Goal: Information Seeking & Learning: Learn about a topic

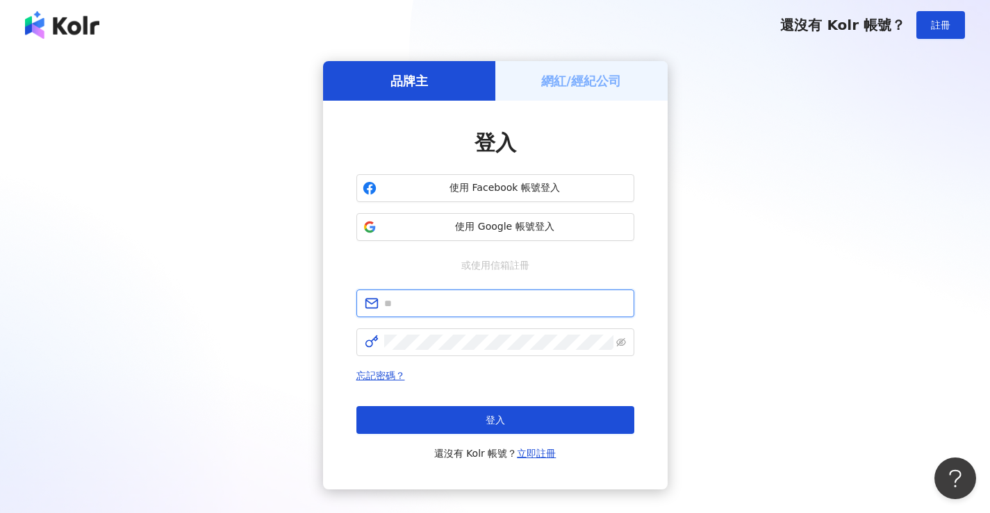
click at [442, 302] on input "text" at bounding box center [505, 303] width 242 height 15
type input "**********"
click at [799, 148] on div "**********" at bounding box center [495, 275] width 956 height 429
click at [458, 304] on input "text" at bounding box center [505, 303] width 242 height 15
click at [549, 300] on input "text" at bounding box center [505, 303] width 242 height 15
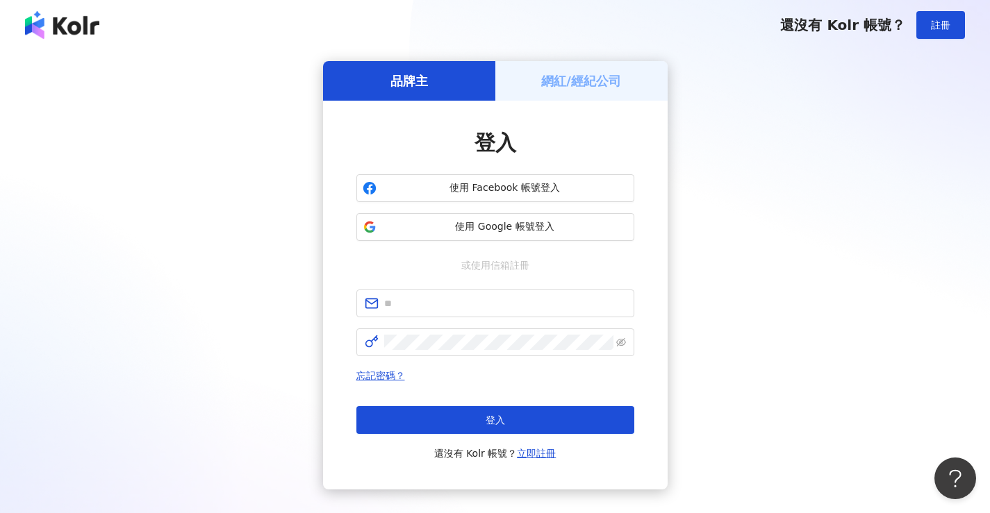
click at [745, 277] on div "品牌主 網紅/經紀公司 登入 使用 Facebook 帳號登入 使用 Google 帳號登入 或使用信箱註冊 忘記密碼？ 登入 還沒有 Kolr 帳號？ 立即…" at bounding box center [495, 275] width 956 height 429
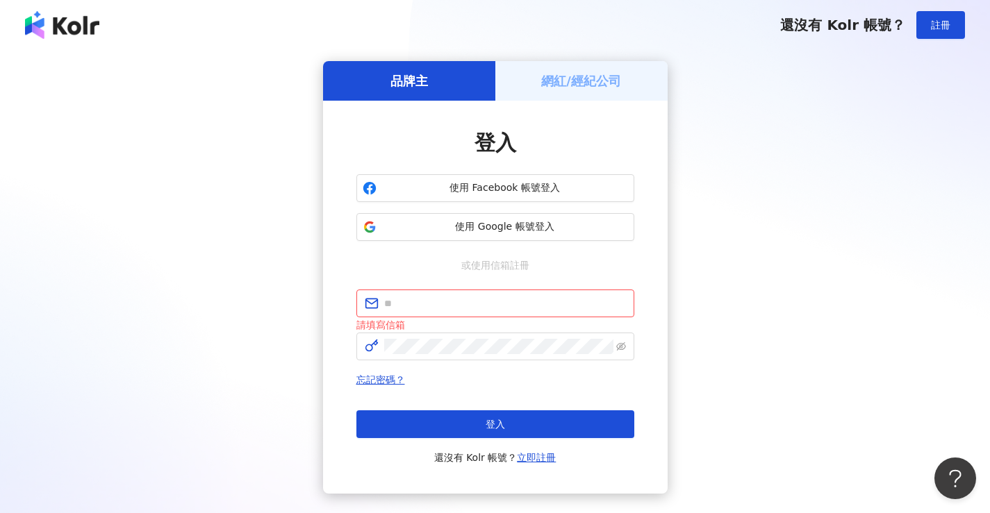
scroll to position [85, 0]
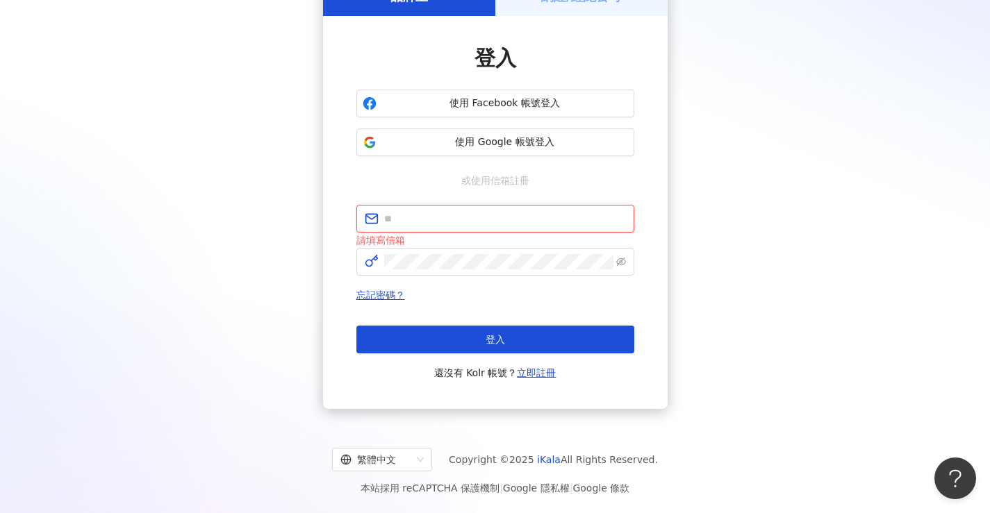
click at [501, 217] on input "text" at bounding box center [505, 218] width 242 height 15
paste input "**********"
type input "**********"
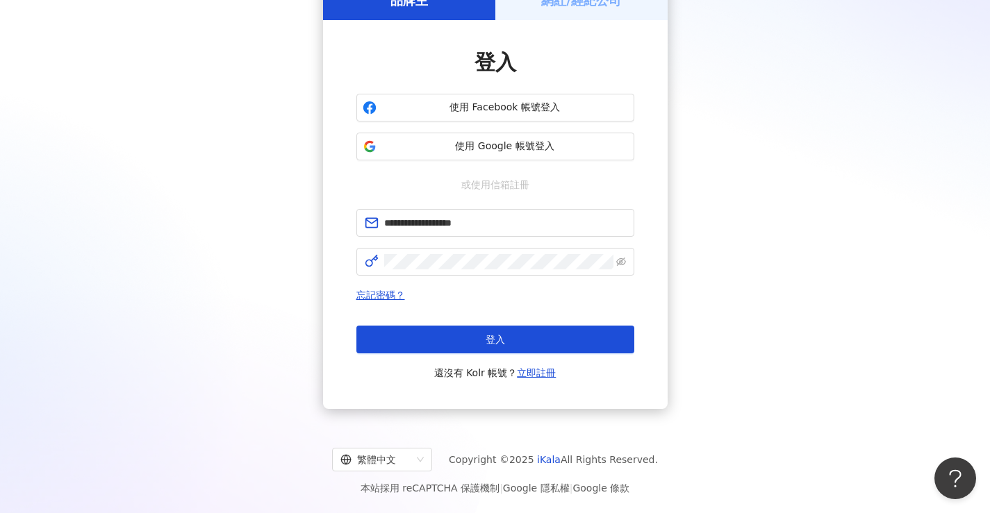
scroll to position [81, 0]
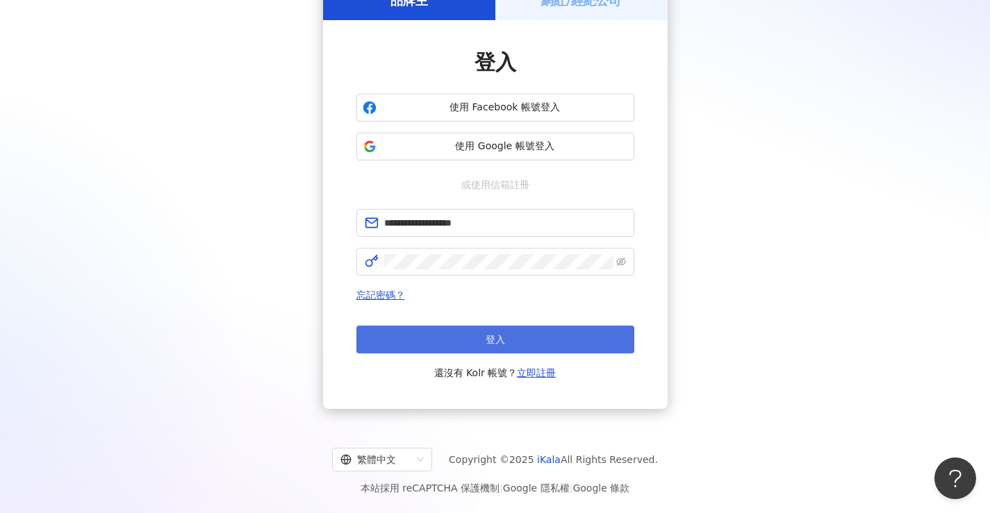
click at [495, 345] on span "登入" at bounding box center [494, 339] width 19 height 11
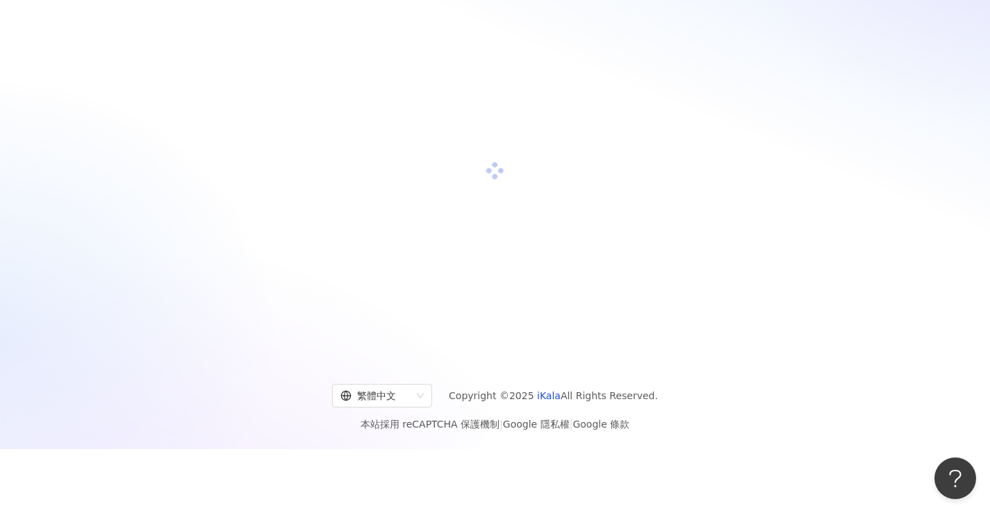
scroll to position [0, 0]
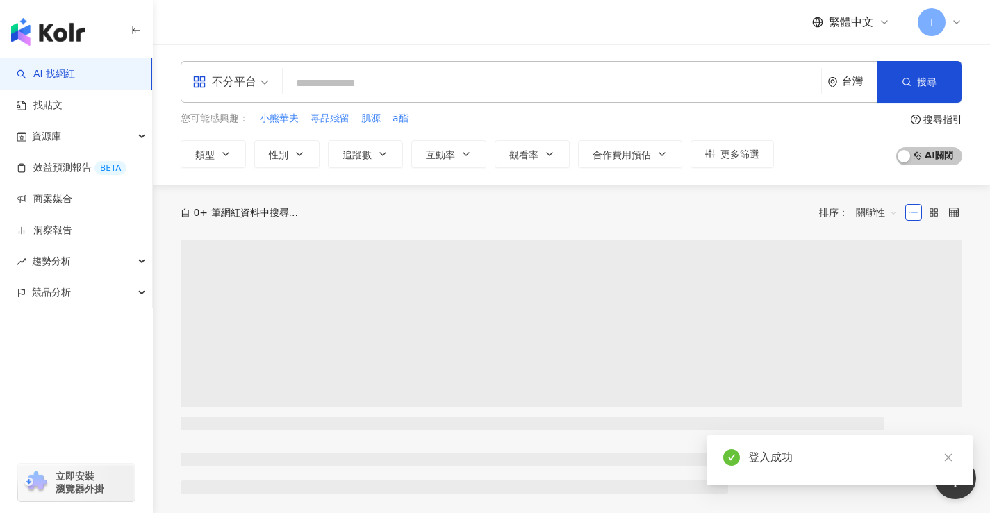
click at [467, 79] on input "search" at bounding box center [551, 83] width 527 height 26
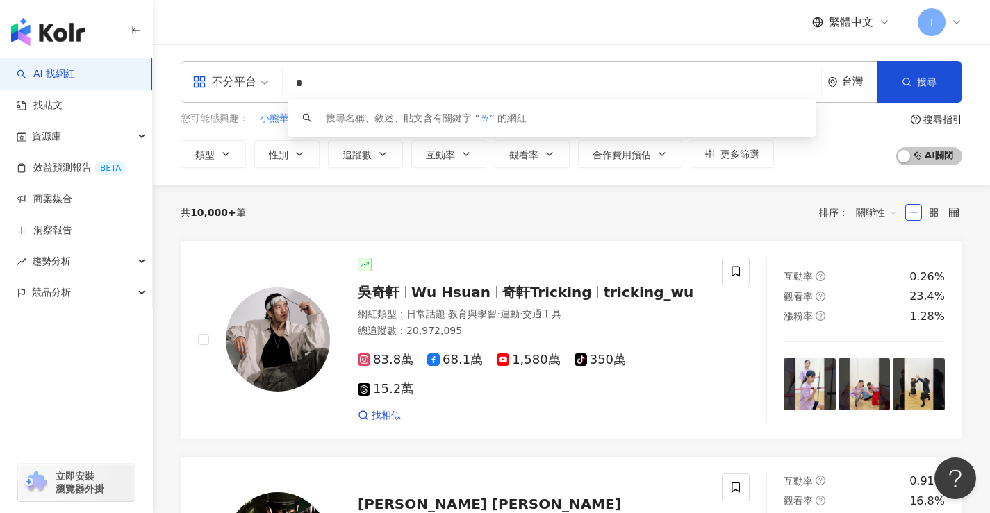
type input "*"
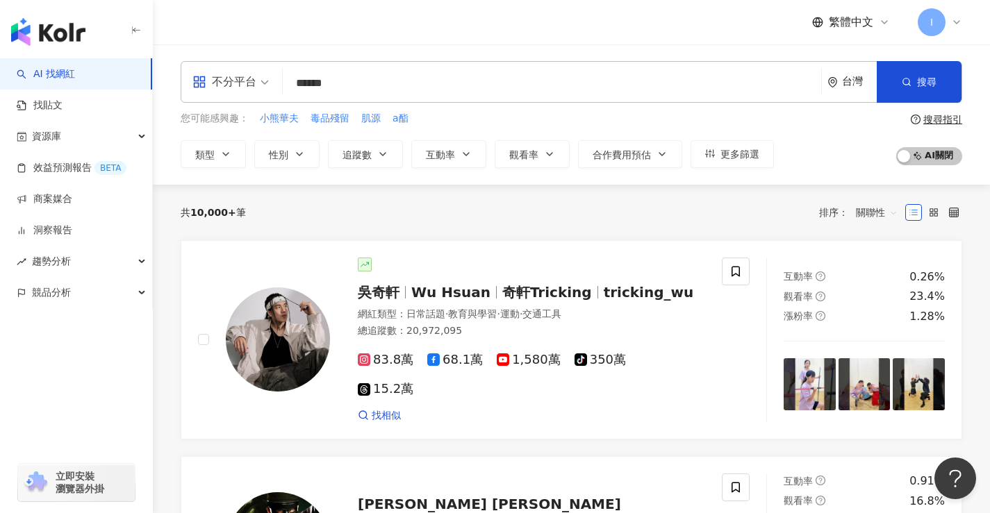
type input "*******"
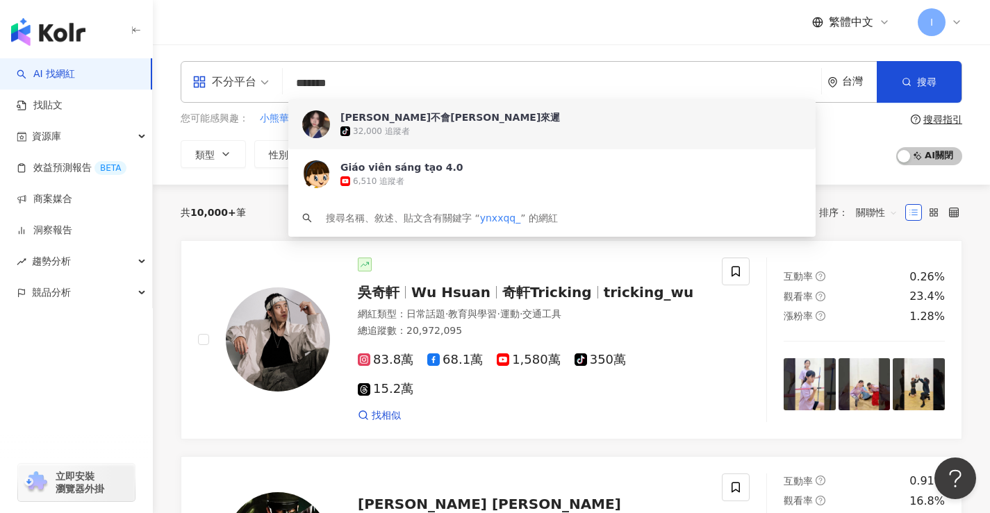
click at [442, 125] on div "tiktok-icon 32,000 追蹤者" at bounding box center [570, 131] width 461 height 14
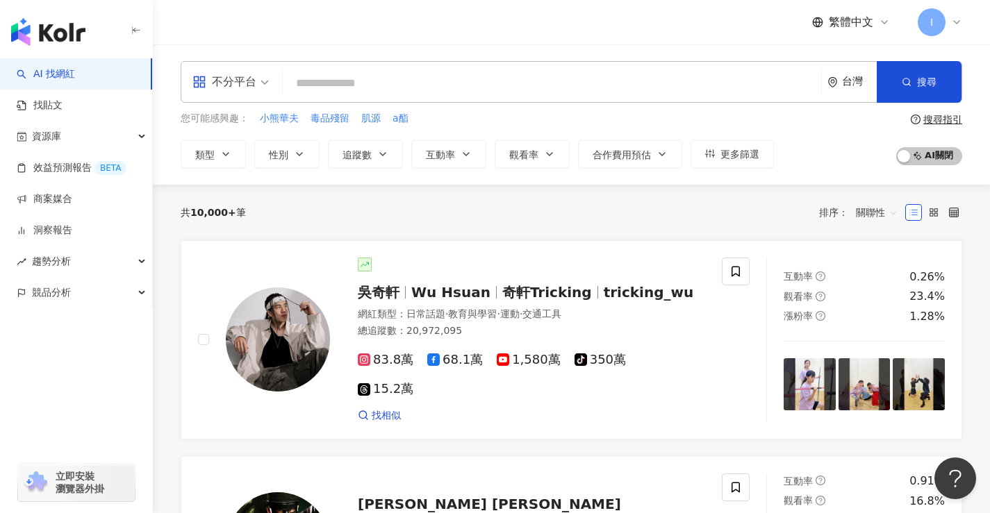
click at [250, 86] on div "不分平台" at bounding box center [224, 82] width 64 height 22
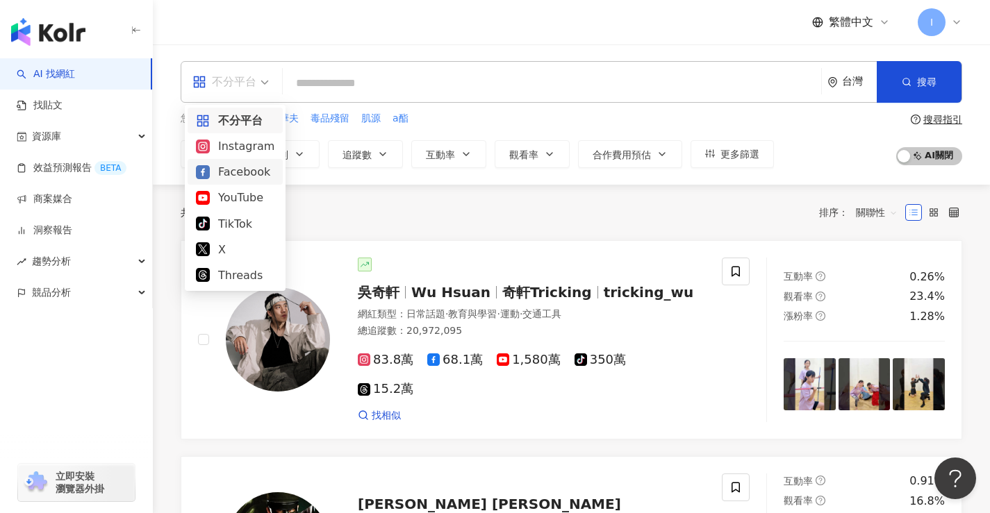
click at [246, 149] on div "Instagram" at bounding box center [235, 146] width 78 height 17
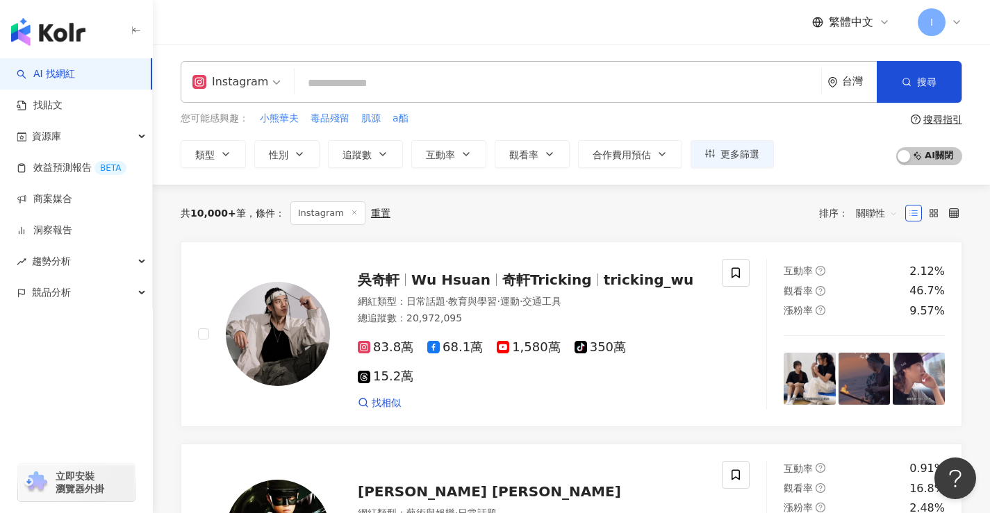
click at [374, 78] on input "search" at bounding box center [557, 83] width 515 height 26
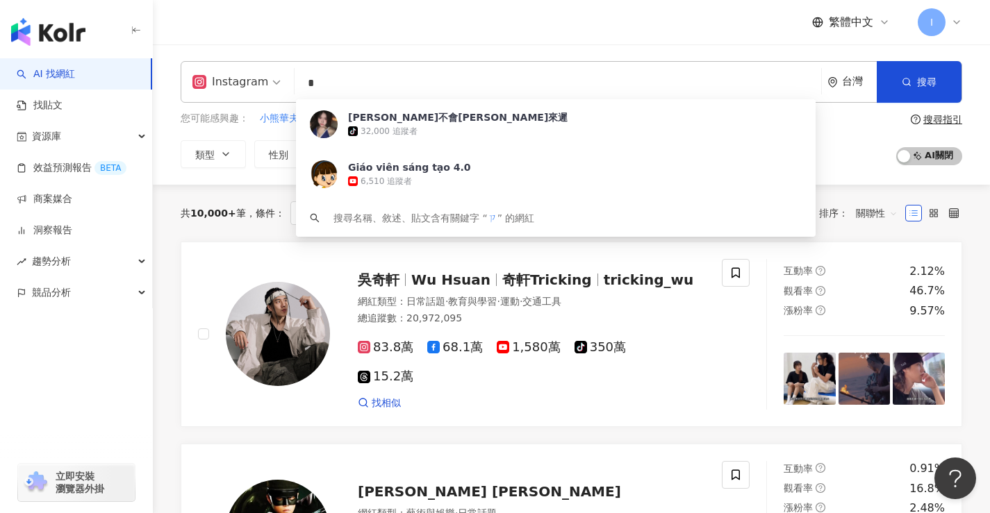
type input "*"
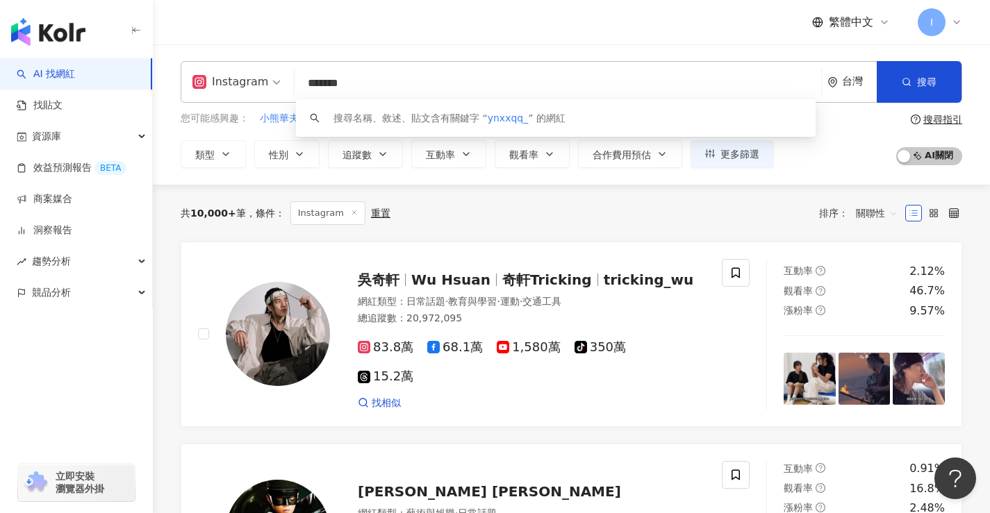
type input "*******"
click at [376, 44] on header "繁體中文 I" at bounding box center [571, 22] width 837 height 45
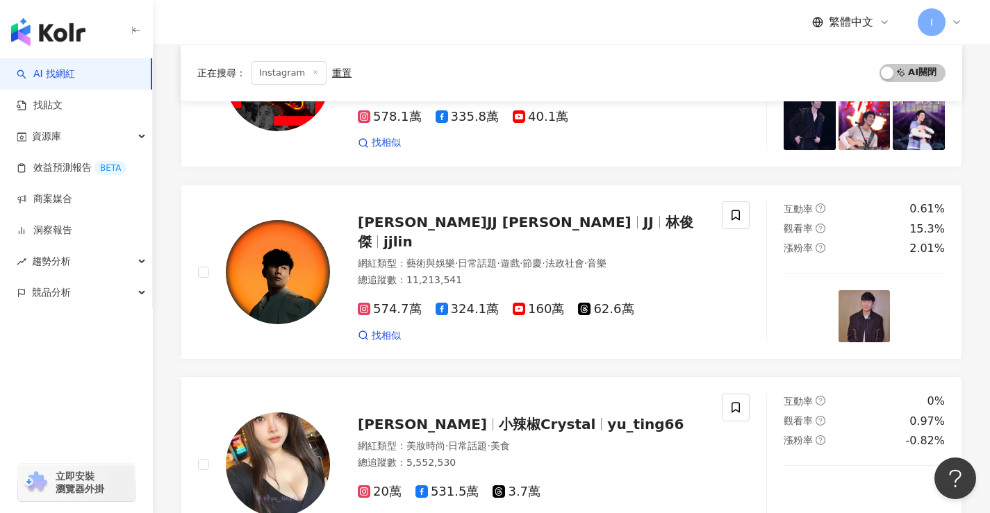
scroll to position [2014, 0]
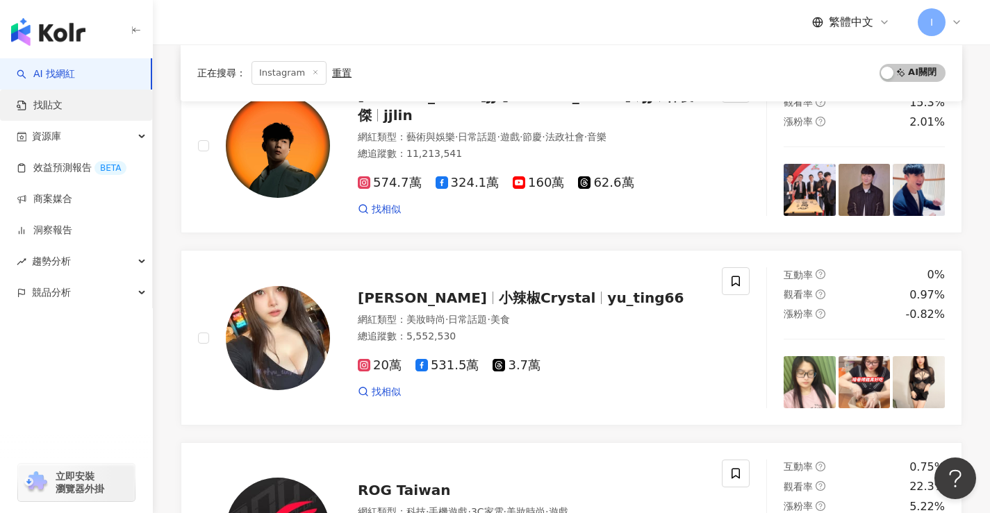
click at [52, 108] on link "找貼文" at bounding box center [40, 106] width 46 height 14
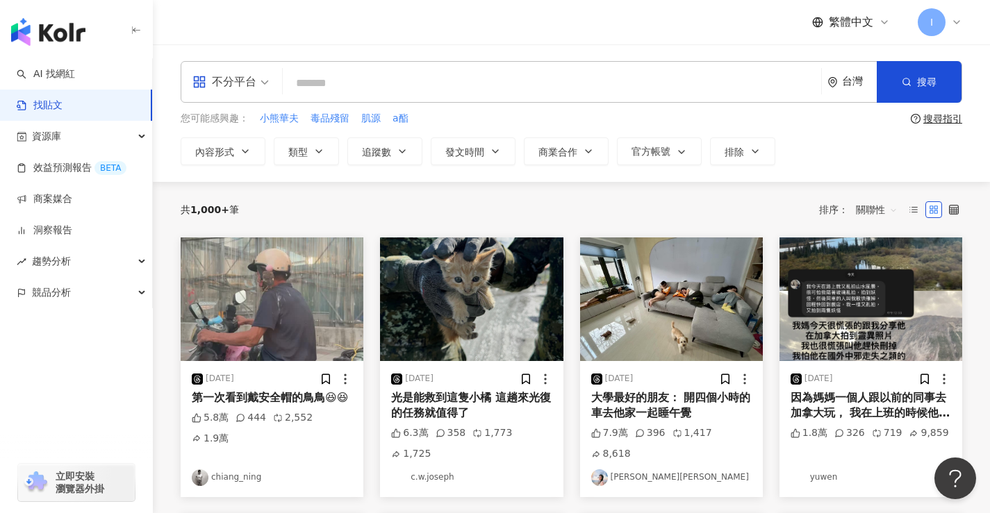
click at [387, 83] on input "search" at bounding box center [551, 83] width 527 height 30
type input "*******"
click at [924, 82] on span "搜尋" at bounding box center [926, 81] width 19 height 11
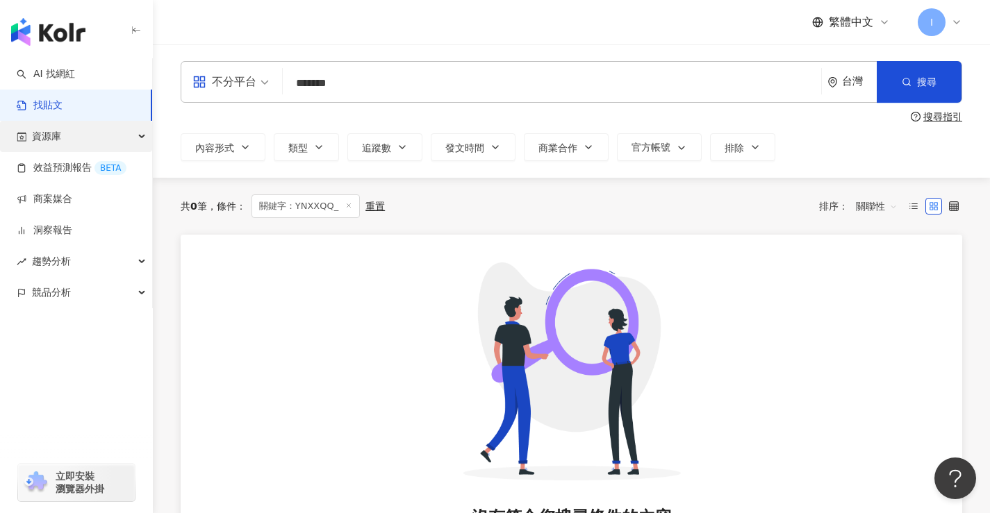
click at [78, 135] on div "資源庫" at bounding box center [76, 136] width 152 height 31
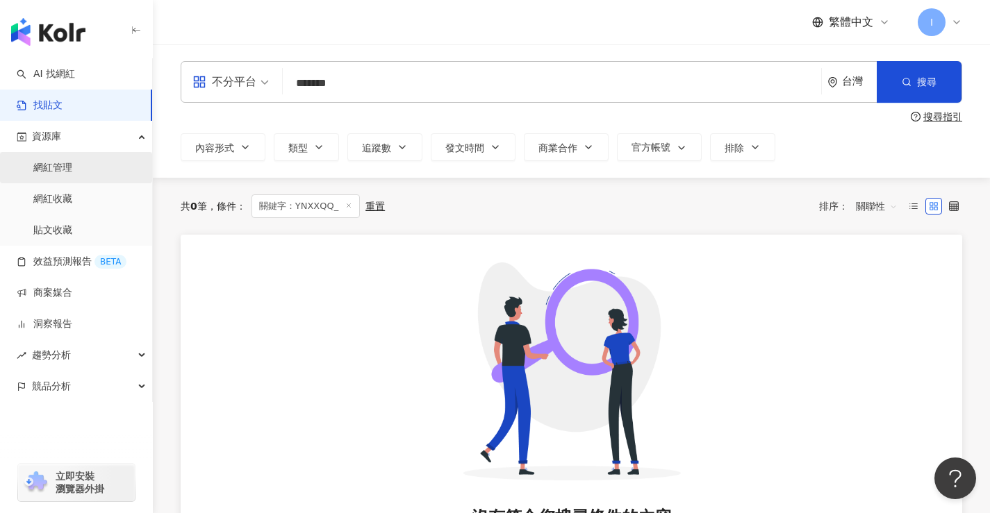
click at [67, 169] on link "網紅管理" at bounding box center [52, 168] width 39 height 14
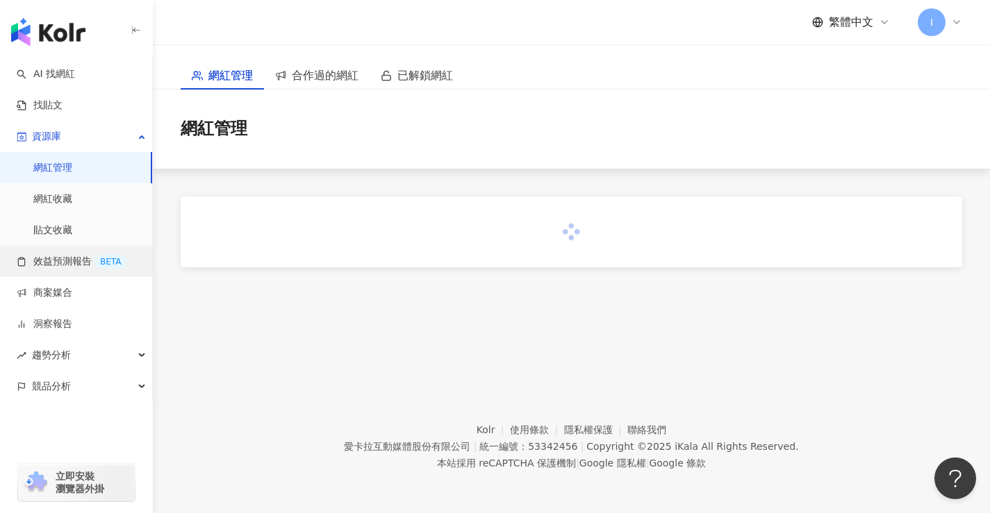
click at [63, 257] on link "效益預測報告 BETA" at bounding box center [72, 262] width 110 height 14
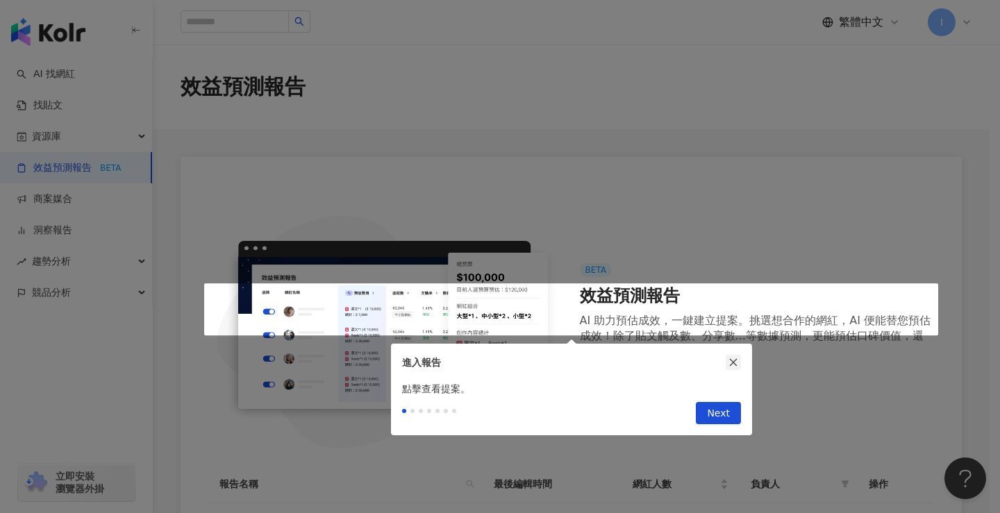
click at [732, 364] on icon "close" at bounding box center [734, 363] width 8 height 8
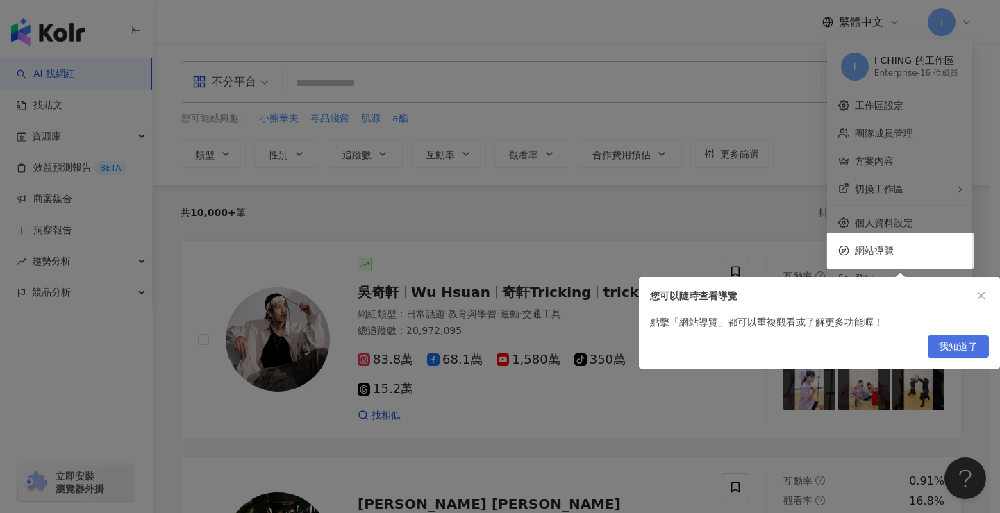
click at [967, 347] on span "我知道了" at bounding box center [958, 347] width 39 height 22
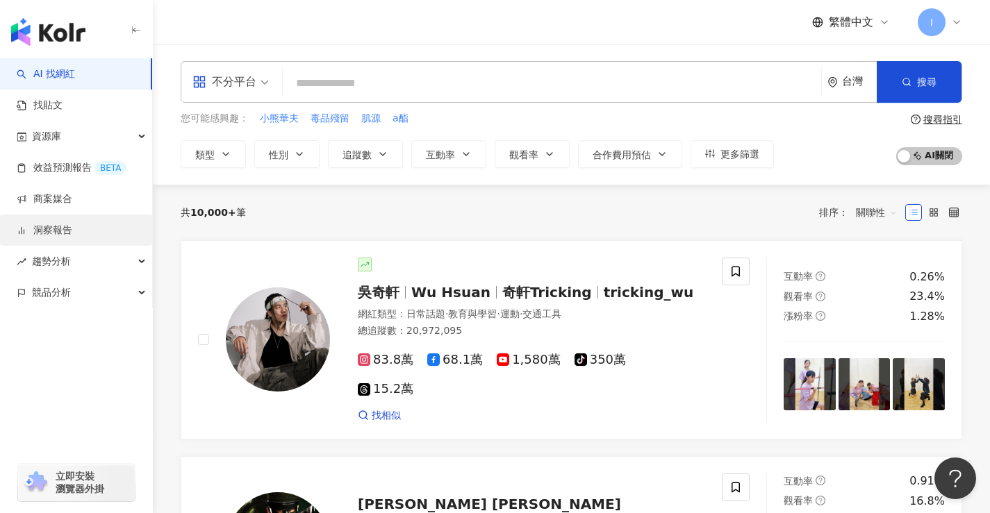
click at [61, 235] on link "洞察報告" at bounding box center [45, 231] width 56 height 14
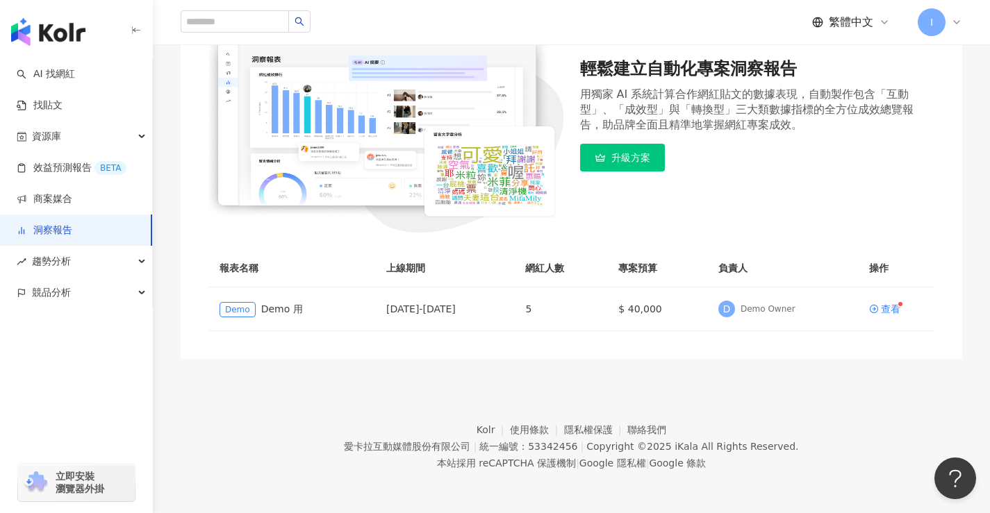
scroll to position [119, 0]
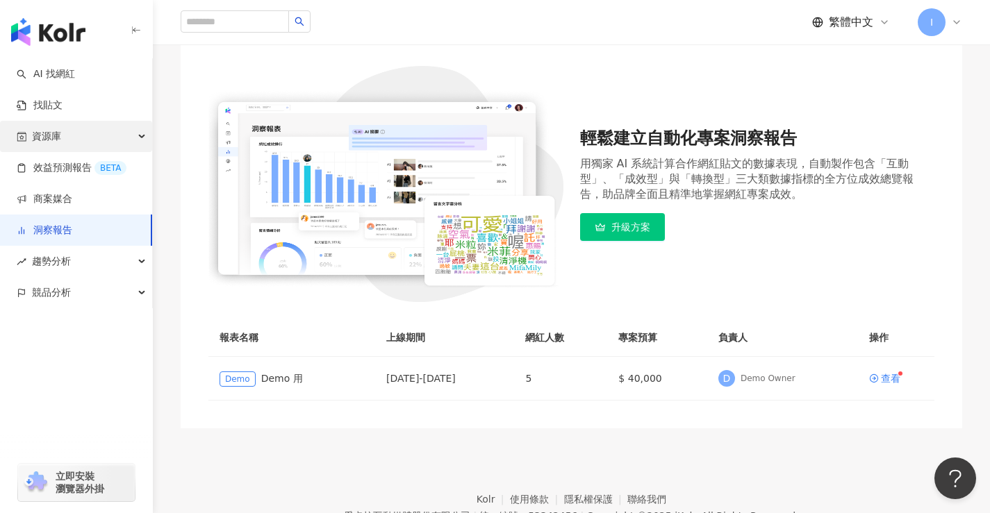
click at [52, 140] on span "資源庫" at bounding box center [46, 136] width 29 height 31
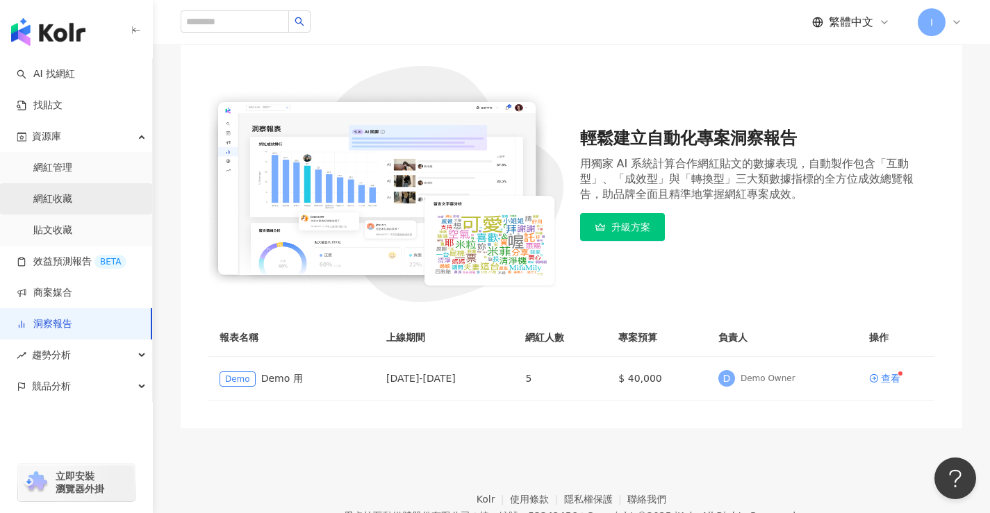
click at [59, 204] on link "網紅收藏" at bounding box center [52, 199] width 39 height 14
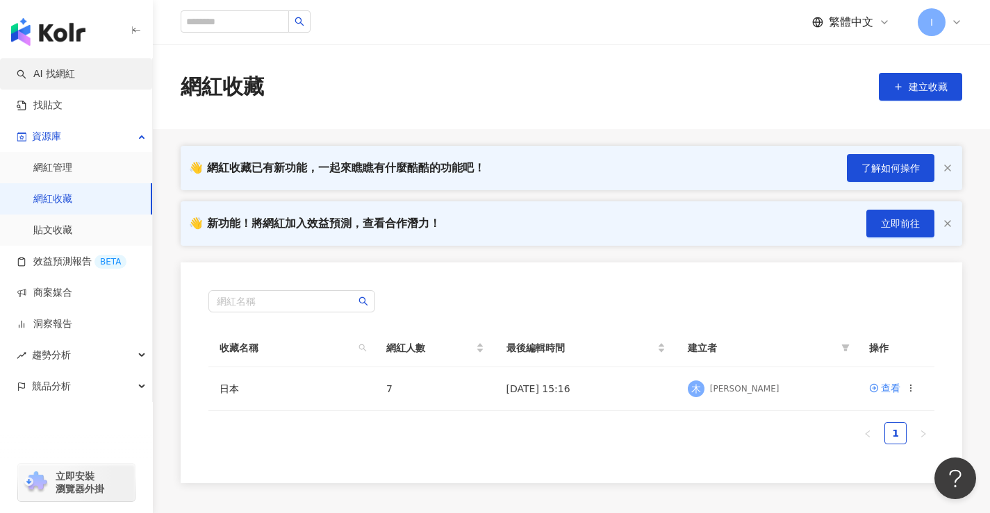
click at [68, 68] on link "AI 找網紅" at bounding box center [46, 74] width 58 height 14
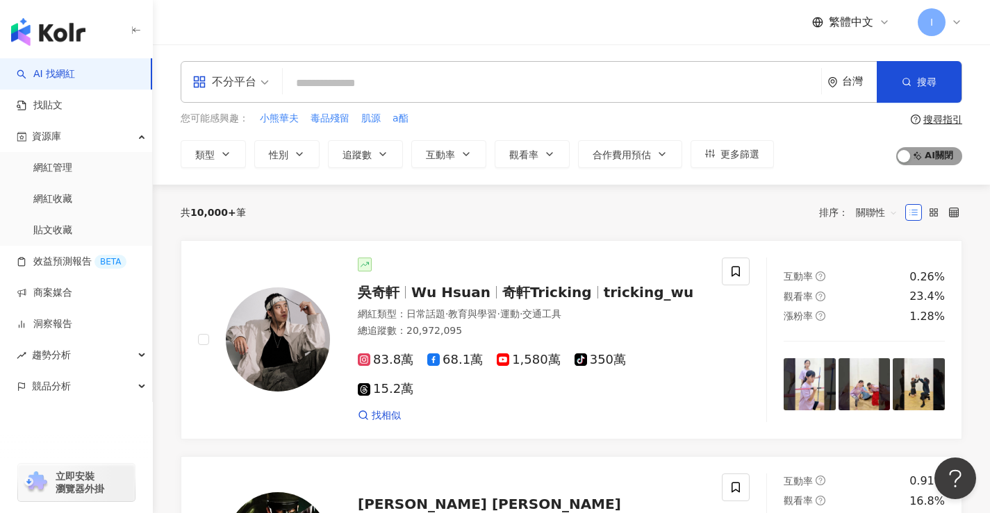
click at [941, 159] on span "AI 開啟 AI 關閉" at bounding box center [929, 156] width 66 height 18
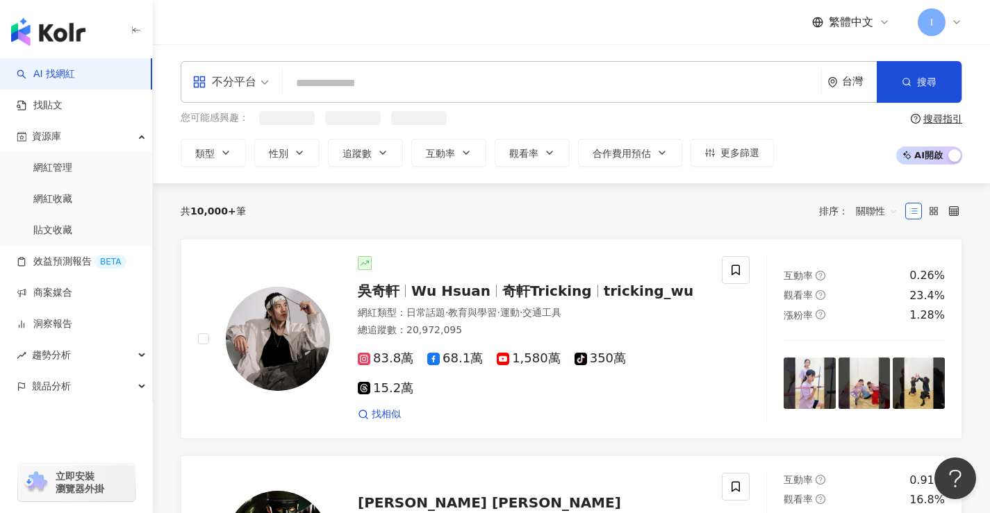
click at [940, 159] on span "AI 開啟 AI 關閉" at bounding box center [929, 156] width 66 height 18
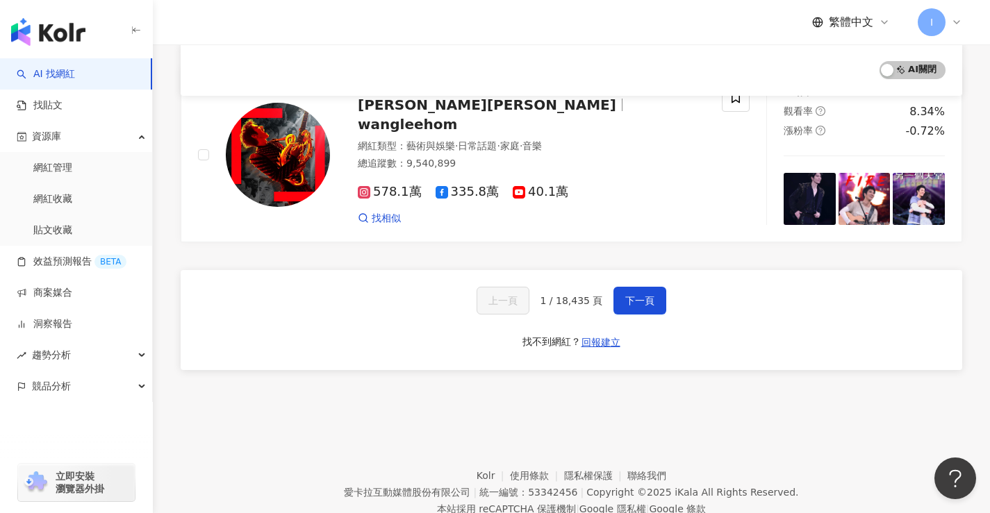
scroll to position [2329, 0]
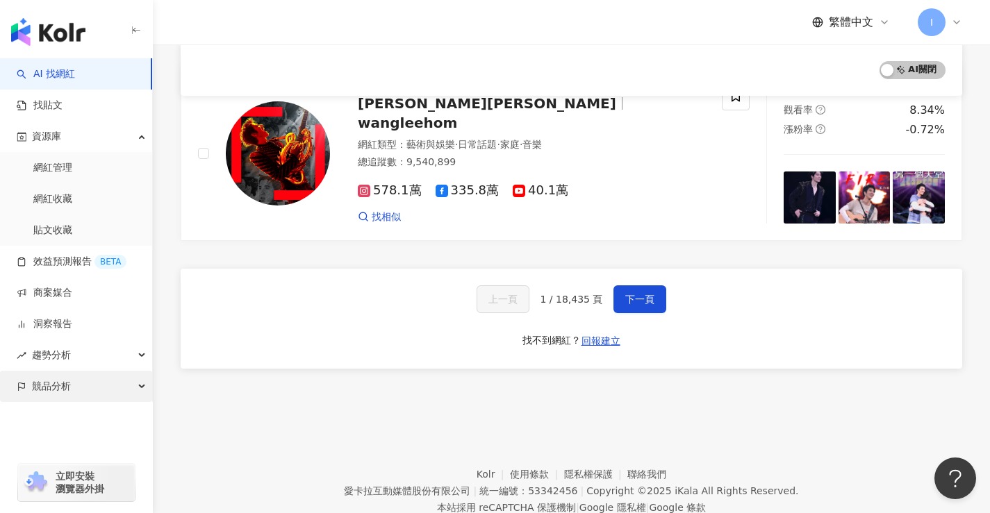
click at [65, 379] on span "競品分析" at bounding box center [51, 386] width 39 height 31
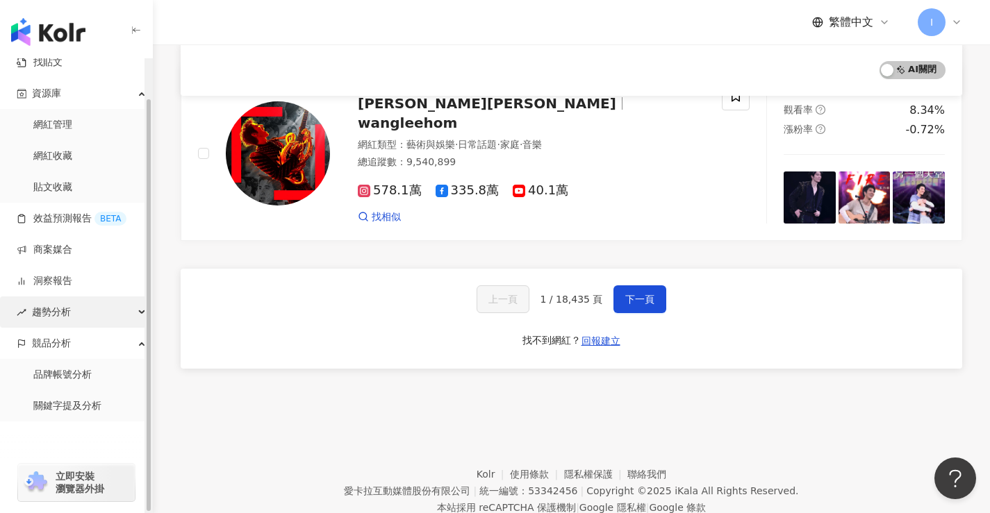
click at [68, 312] on span "趨勢分析" at bounding box center [51, 312] width 39 height 31
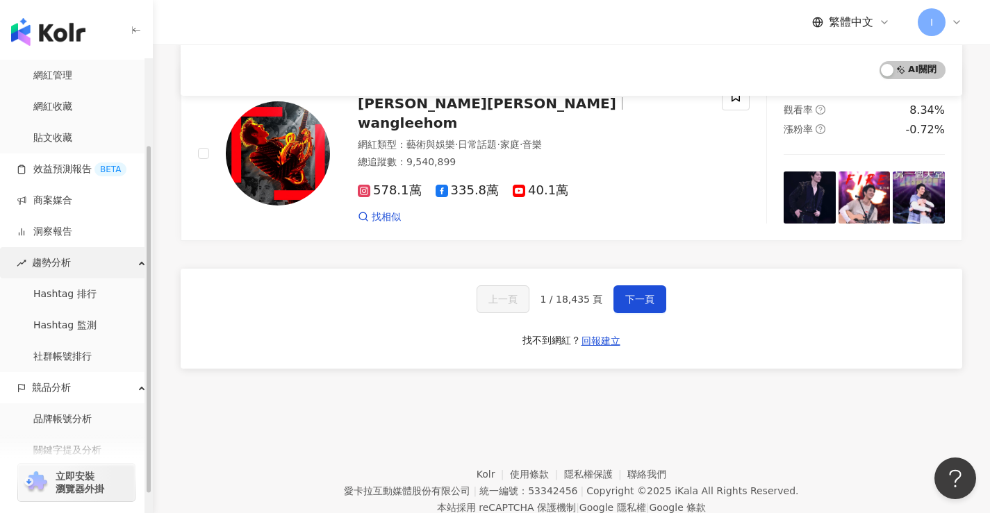
scroll to position [113, 0]
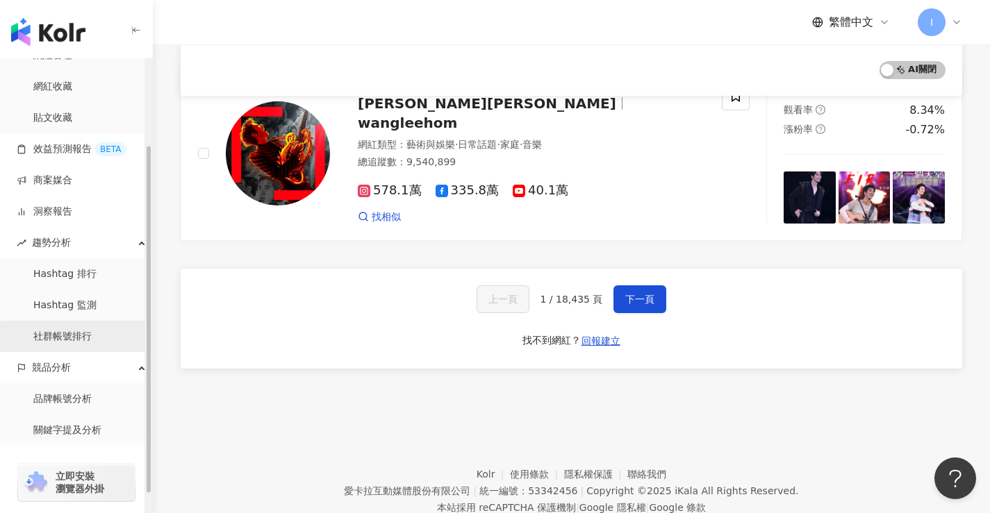
click at [73, 338] on link "社群帳號排行" at bounding box center [62, 337] width 58 height 14
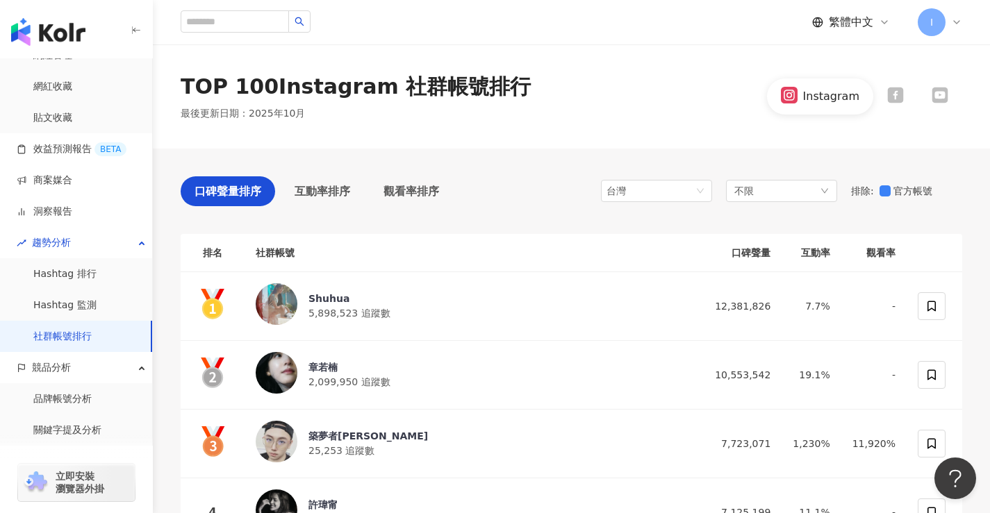
click at [824, 100] on div "Instagram" at bounding box center [831, 96] width 56 height 15
click at [860, 21] on span "繁體中文" at bounding box center [851, 22] width 44 height 15
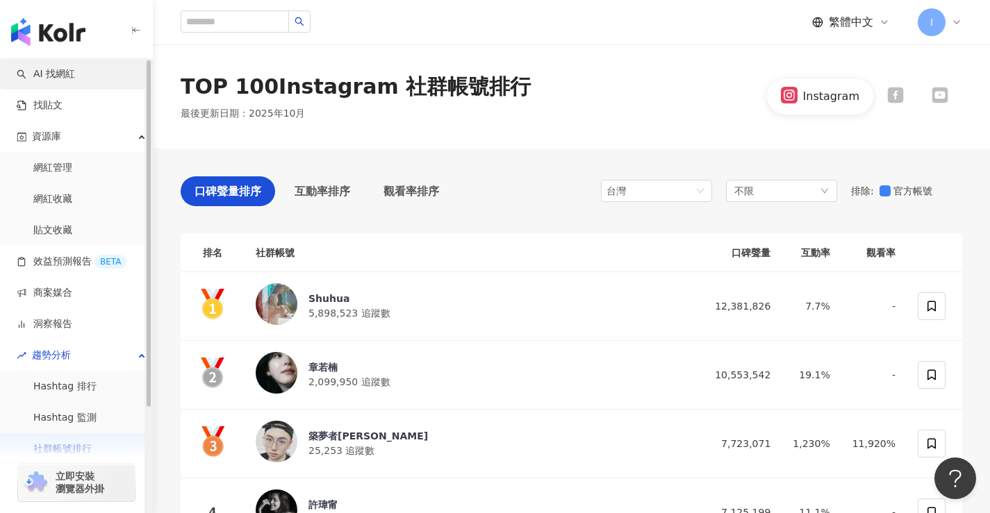
click at [53, 76] on link "AI 找網紅" at bounding box center [46, 74] width 58 height 14
